Goal: Obtain resource: Obtain resource

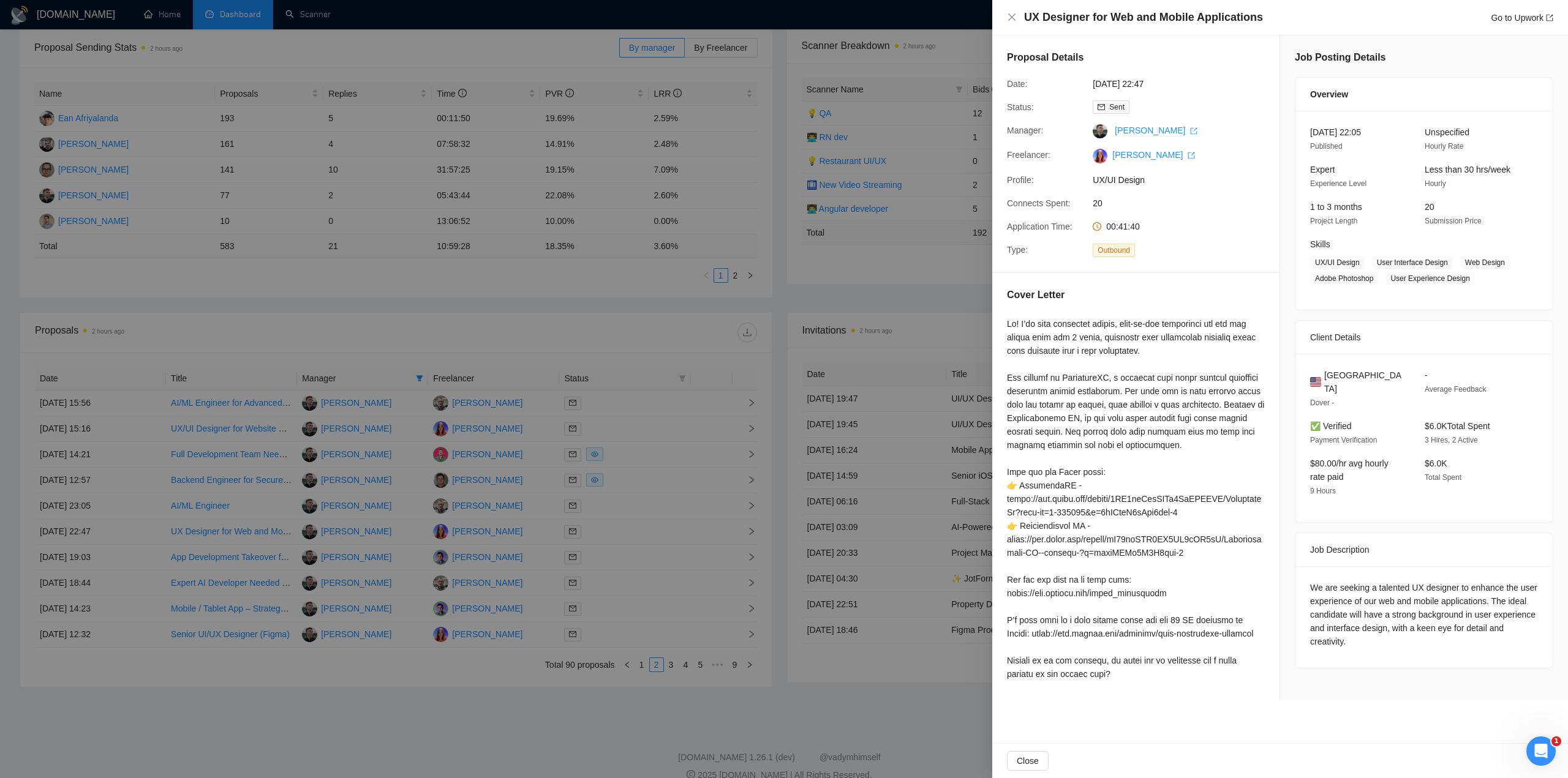
click at [444, 328] on div at bounding box center [784, 389] width 1568 height 778
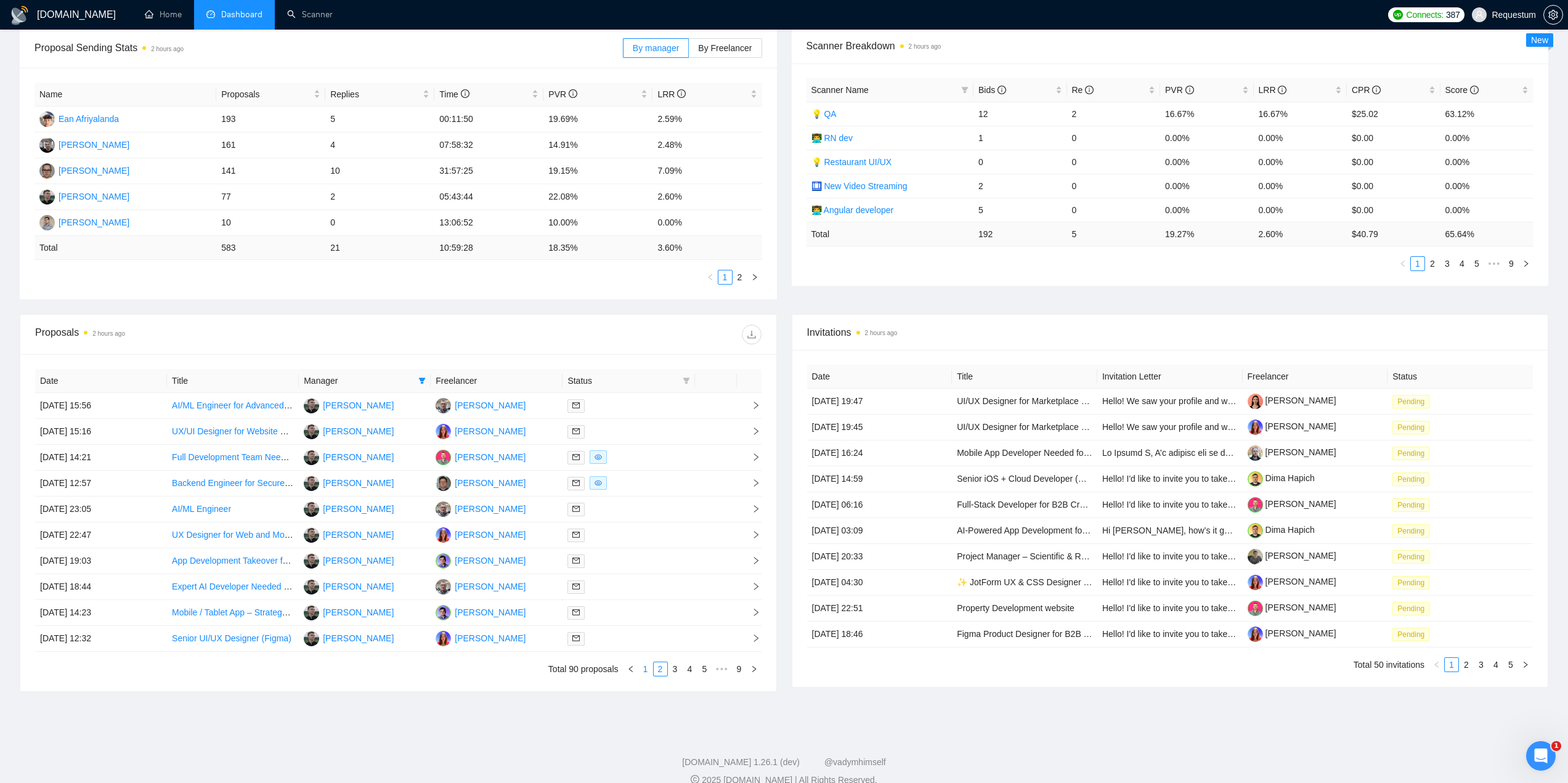
click at [643, 673] on link "1" at bounding box center [646, 669] width 14 height 14
click at [647, 453] on div at bounding box center [628, 457] width 122 height 14
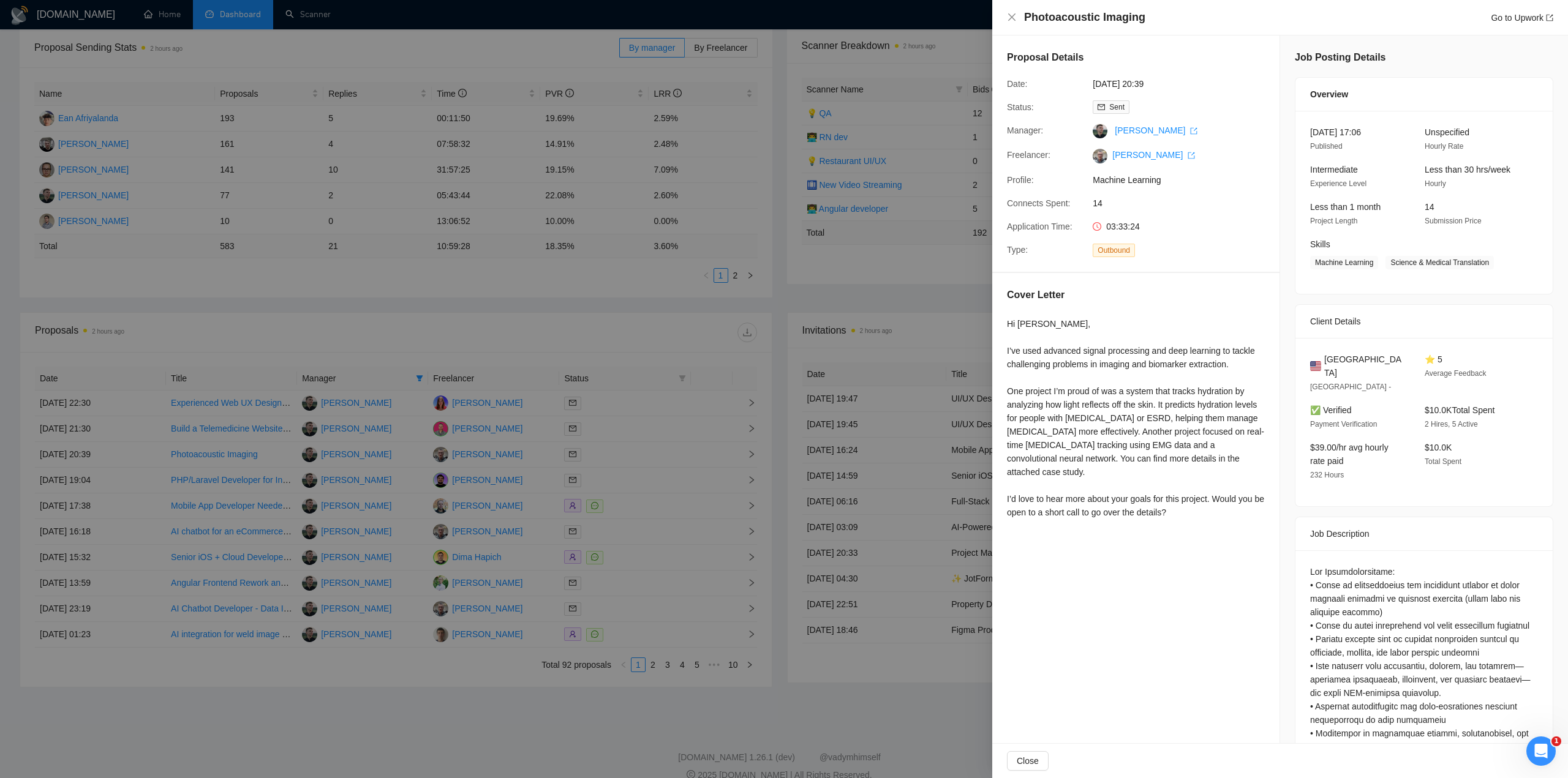
click at [534, 652] on div at bounding box center [784, 389] width 1568 height 778
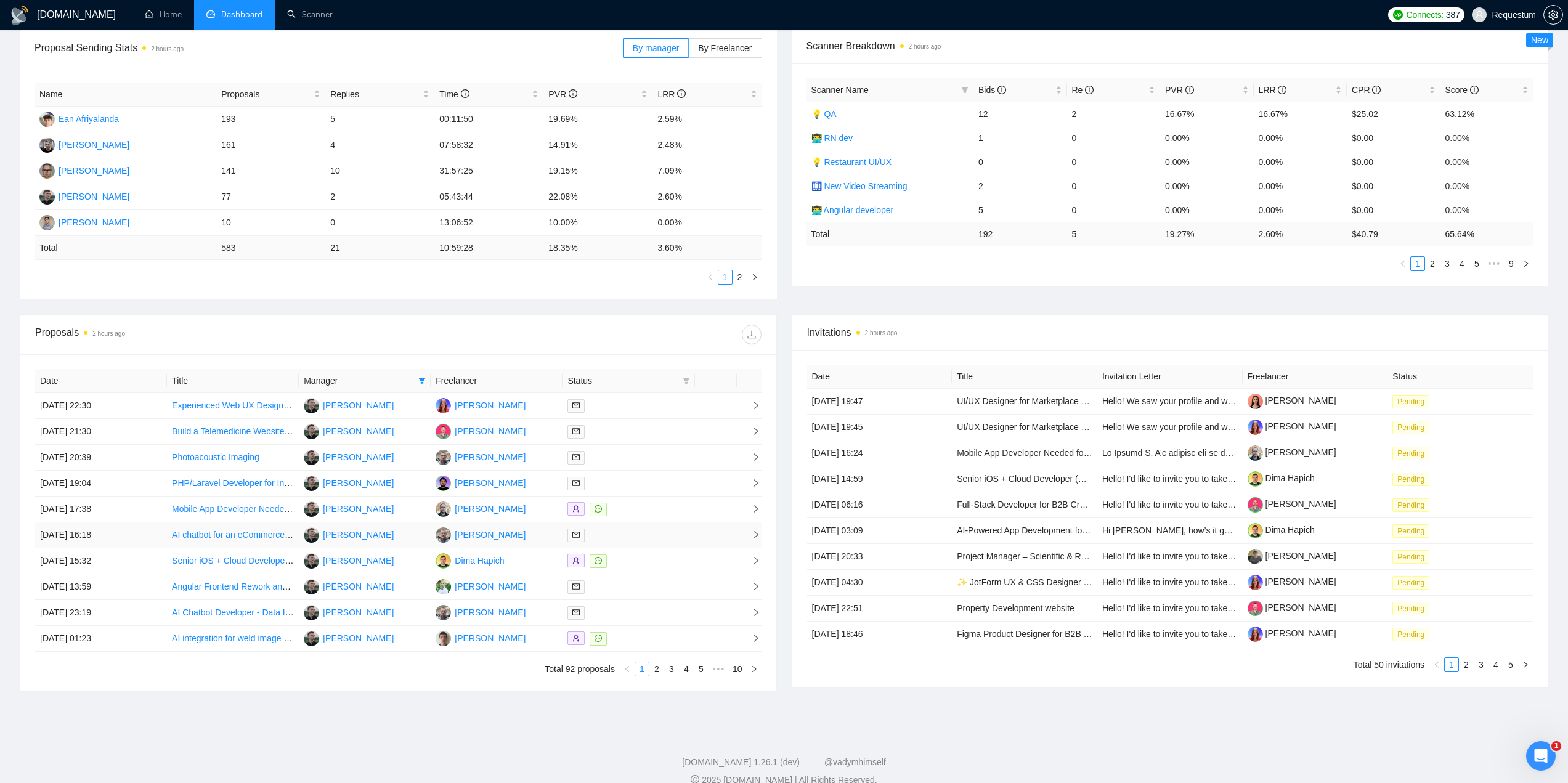
click at [646, 532] on div at bounding box center [628, 535] width 122 height 14
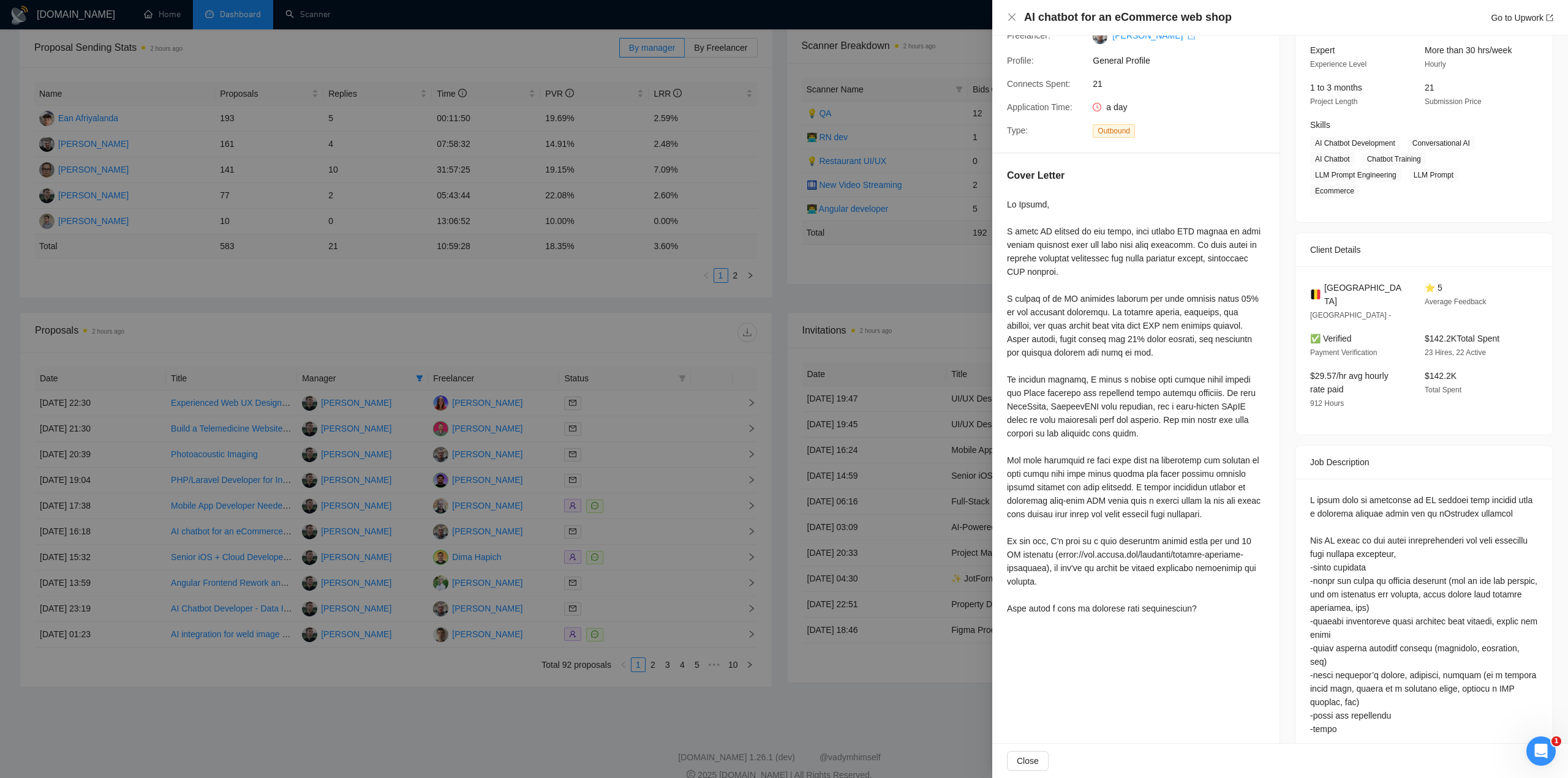
scroll to position [123, 0]
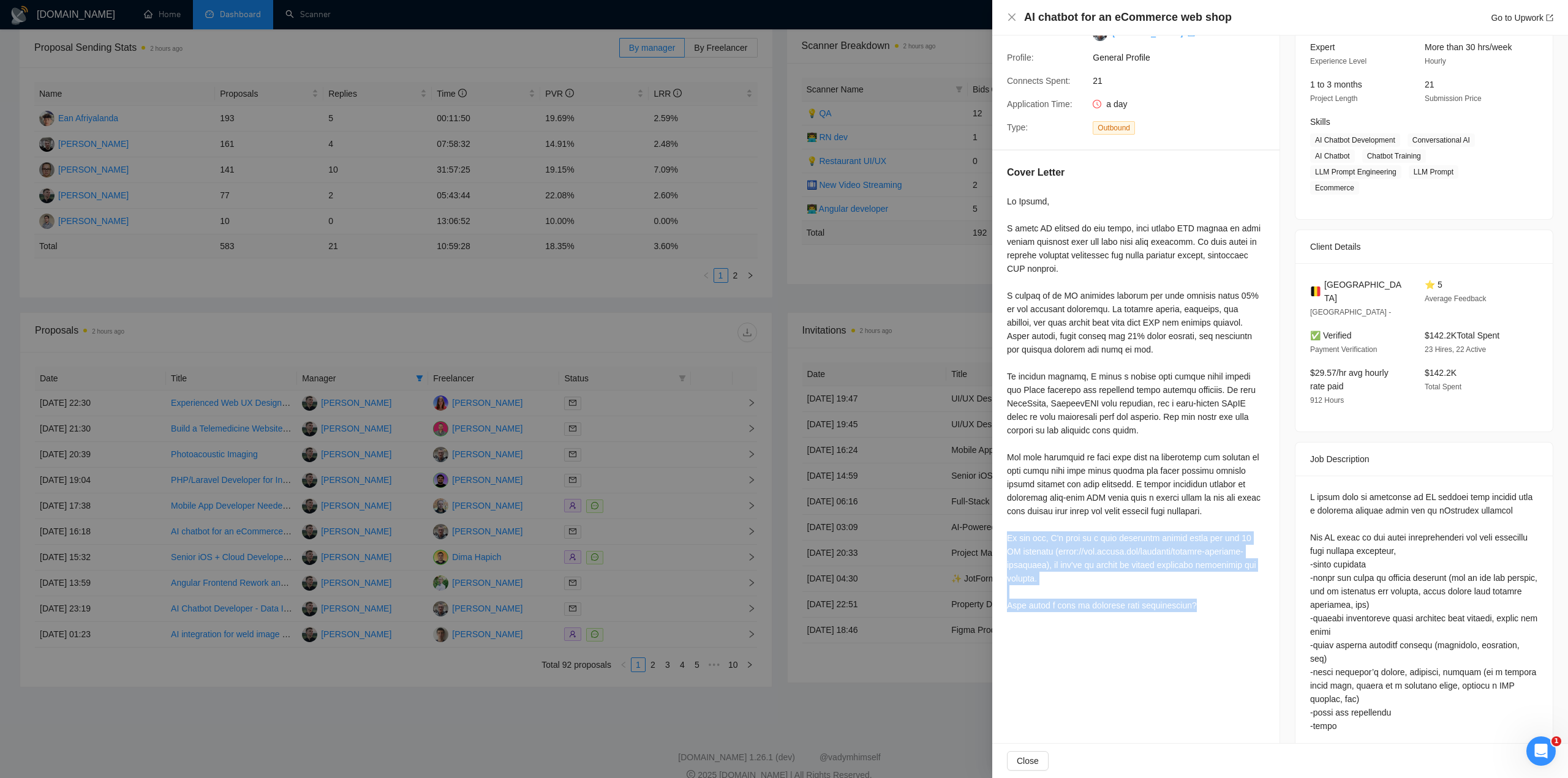
drag, startPoint x: 1006, startPoint y: 541, endPoint x: 1221, endPoint y: 609, distance: 225.5
click at [1221, 609] on div "Cover Letter" at bounding box center [1136, 392] width 287 height 482
copy div "By the way, I'm part of a team currently ranked among the top 10 ML agencies ([…"
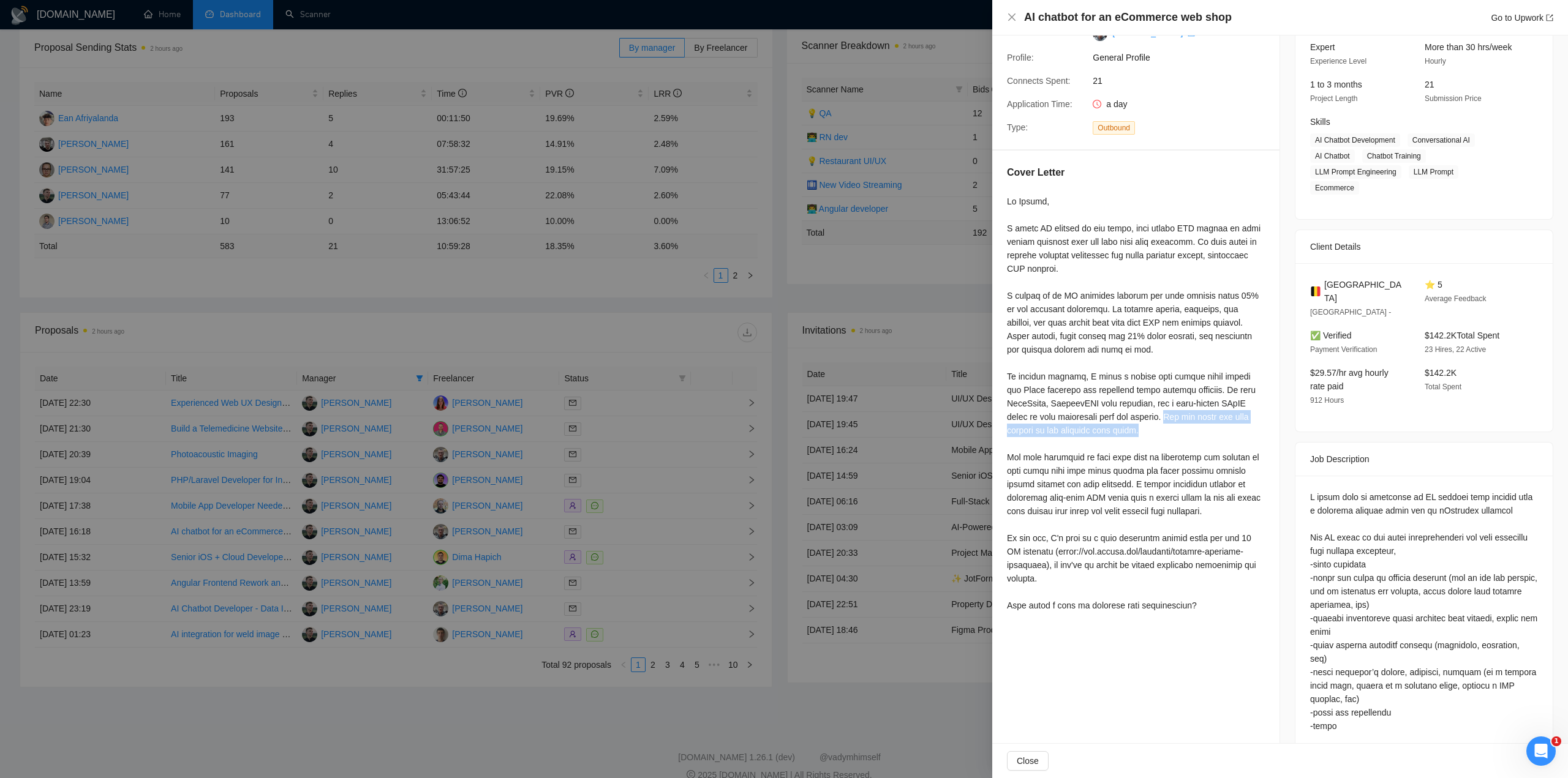
drag, startPoint x: 1170, startPoint y: 419, endPoint x: 1185, endPoint y: 429, distance: 18.0
click at [1185, 429] on div at bounding box center [1136, 404] width 258 height 418
click at [600, 456] on div at bounding box center [784, 389] width 1568 height 778
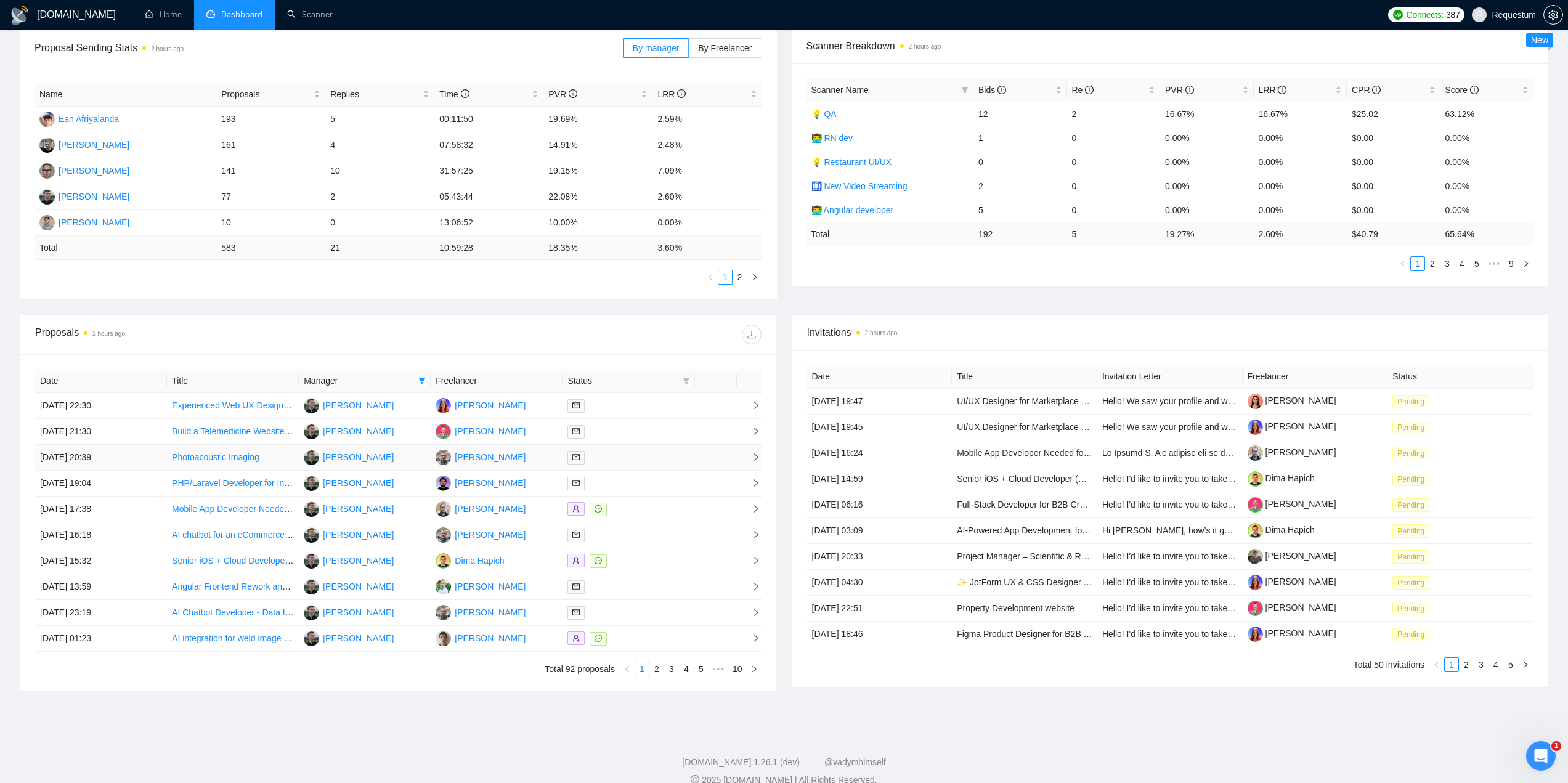
click at [658, 459] on div at bounding box center [628, 457] width 122 height 14
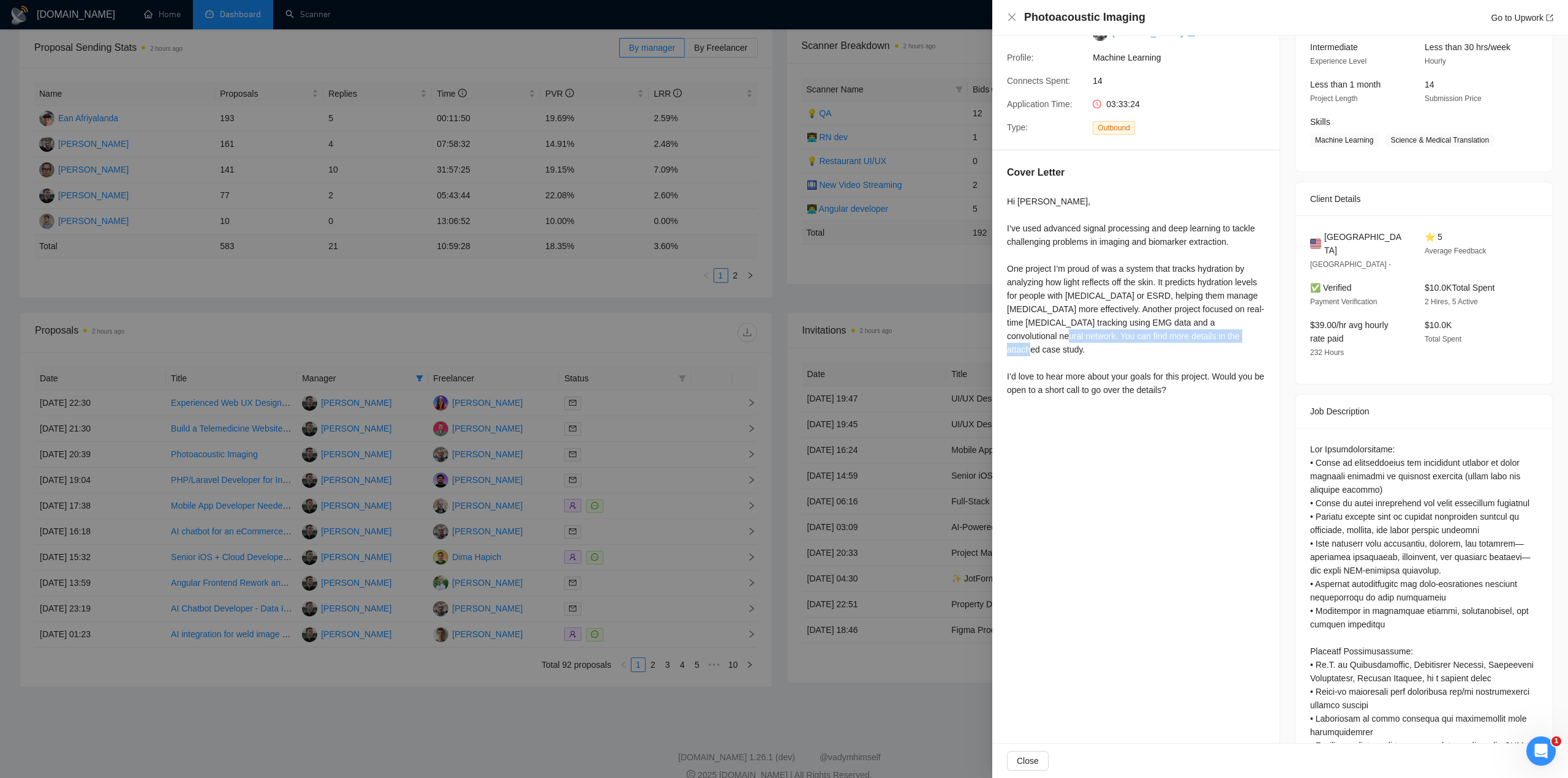
drag, startPoint x: 1043, startPoint y: 338, endPoint x: 1137, endPoint y: 286, distance: 107.4
click at [1248, 331] on div "Hi [PERSON_NAME], I’ve used advanced signal processing and deep learning to tac…" at bounding box center [1136, 296] width 258 height 202
copy div "You can find more details in the attached case study."
